Goal: Task Accomplishment & Management: Complete application form

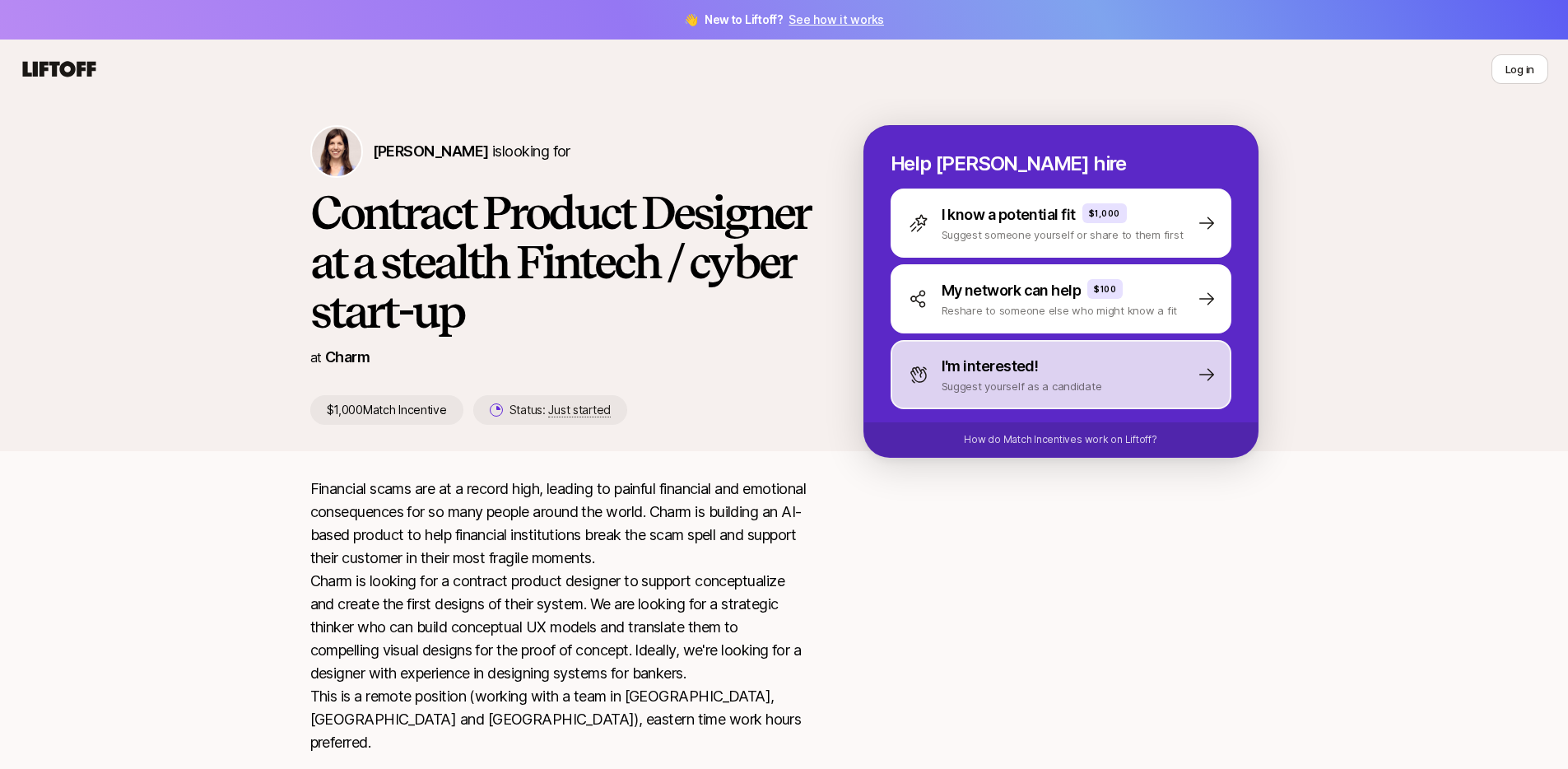
click at [1083, 358] on div "I'm interested!" at bounding box center [1021, 366] width 161 height 23
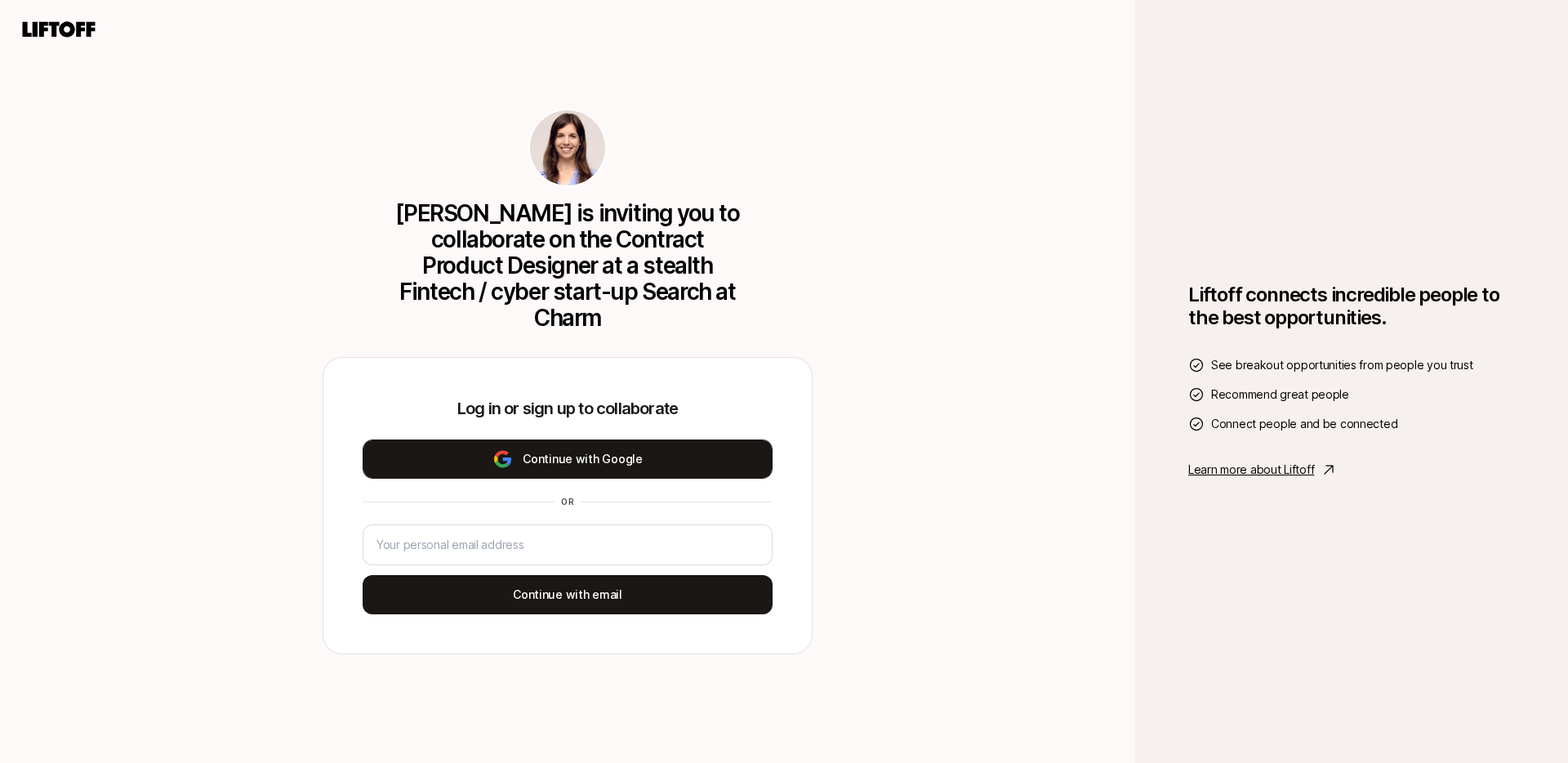
click at [615, 445] on button "Continue with Google" at bounding box center [567, 459] width 410 height 39
click at [632, 455] on button "Continue with Google" at bounding box center [567, 459] width 410 height 39
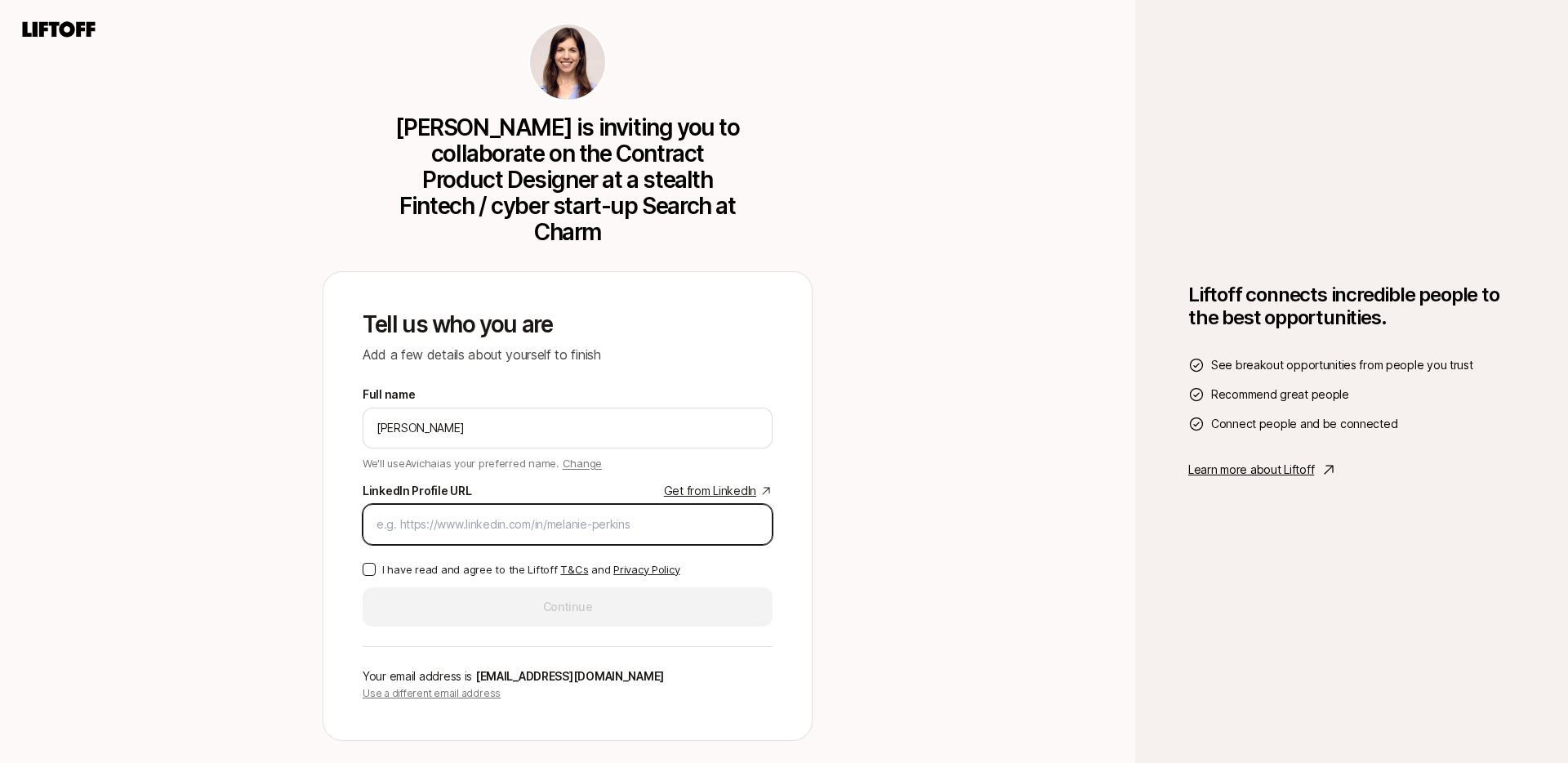
paste input "[URL][DOMAIN_NAME][PERSON_NAME]"
type input "[URL][DOMAIN_NAME][PERSON_NAME]"
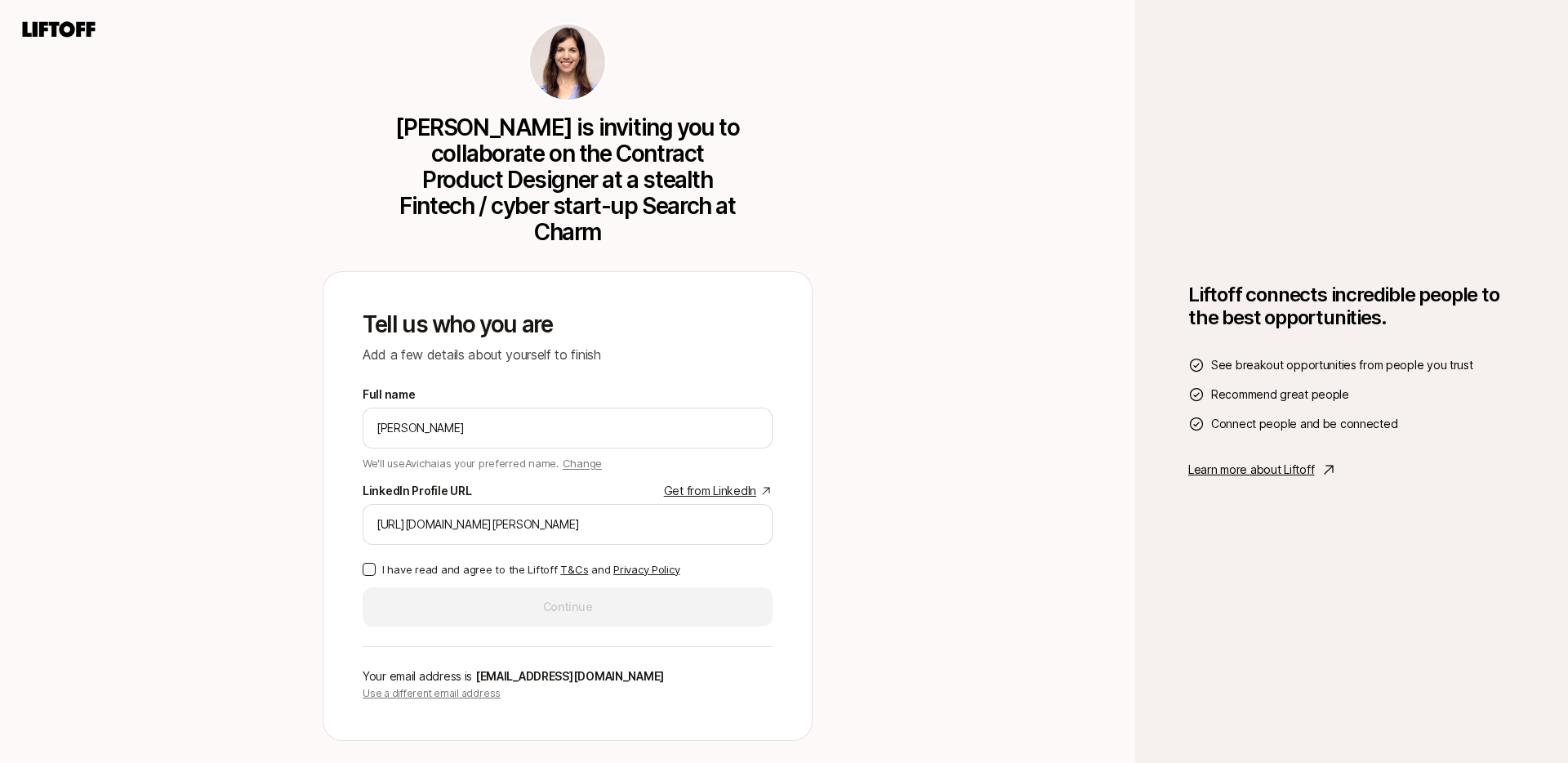
click at [394, 562] on p "I have read and agree to the Liftoff T&Cs and Privacy Policy" at bounding box center [531, 570] width 297 height 17
click at [376, 563] on button "I have read and agree to the Liftoff T&Cs and Privacy Policy" at bounding box center [369, 570] width 13 height 13
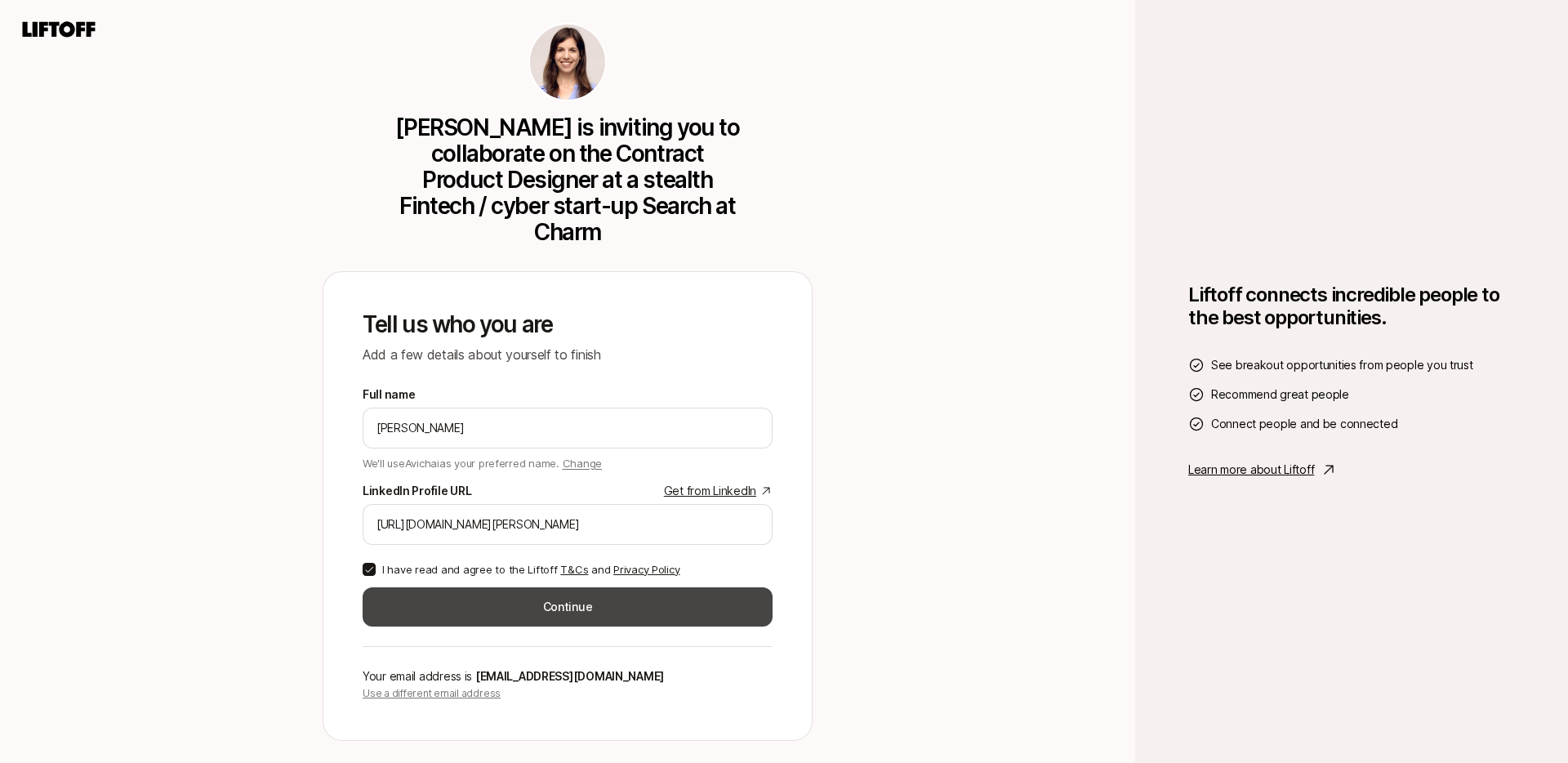
click at [596, 588] on button "Continue" at bounding box center [567, 607] width 410 height 39
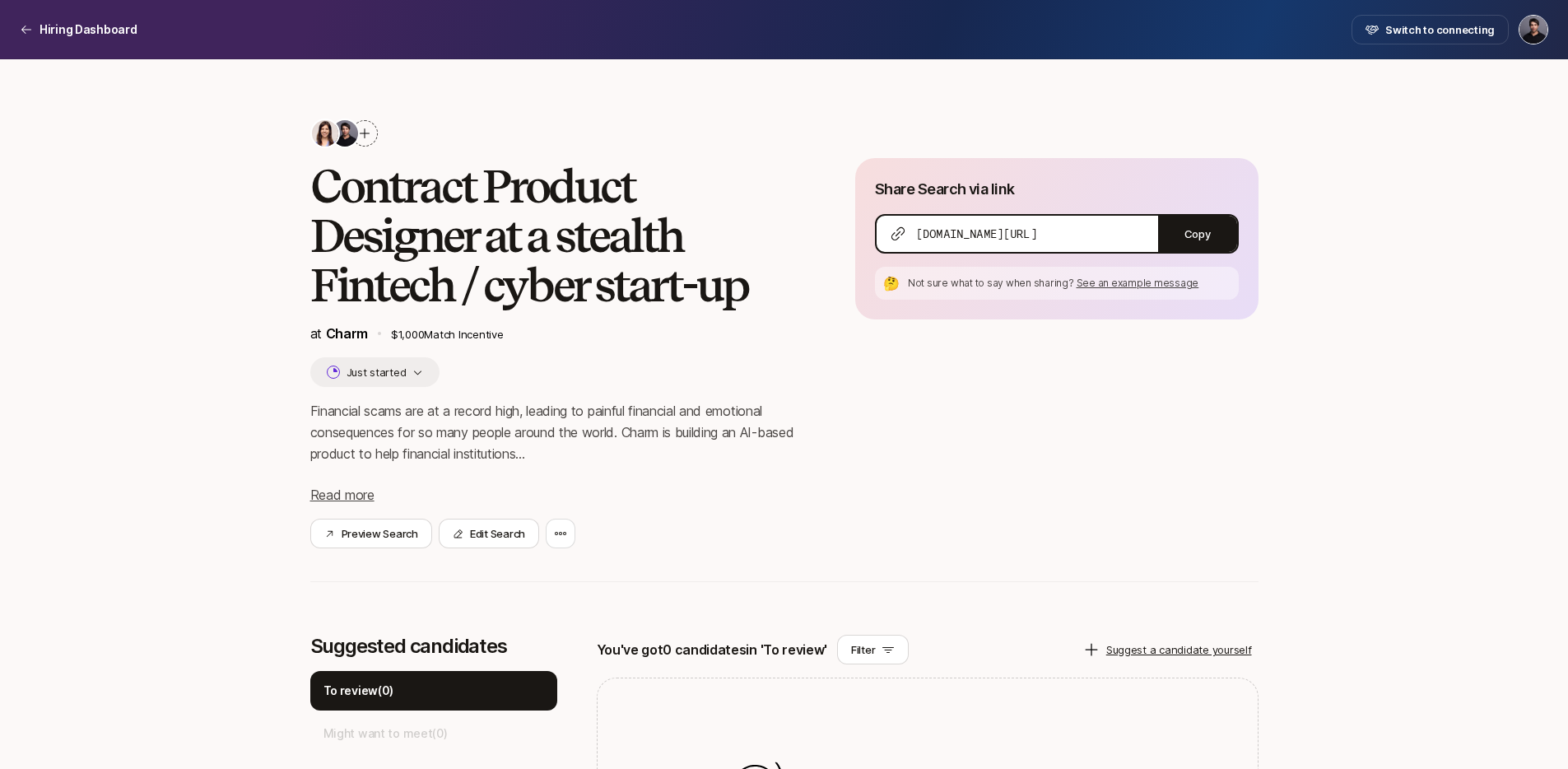
click at [216, 157] on div "Contract Product Designer at a stealth Fintech / cyber start-up at Charm $1,000…" at bounding box center [784, 582] width 1568 height 1046
